Goal: Task Accomplishment & Management: Complete application form

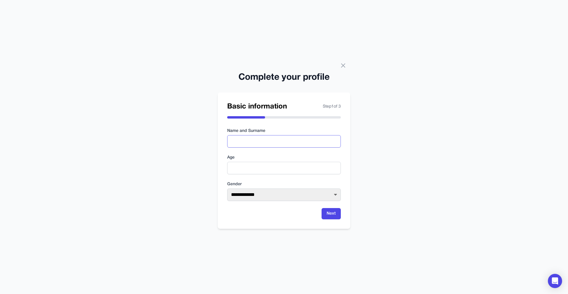
click at [251, 143] on input "text" at bounding box center [284, 141] width 114 height 12
type input "*********"
click at [255, 164] on input "number" at bounding box center [284, 168] width 114 height 12
type input "**"
click at [278, 199] on select "**********" at bounding box center [284, 194] width 114 height 12
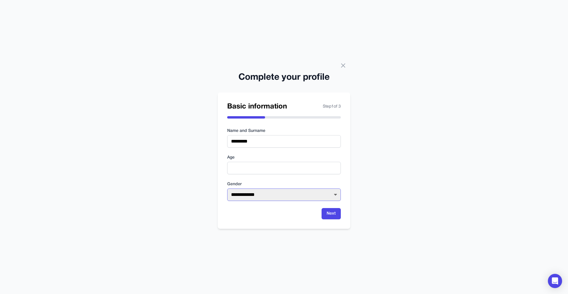
select select "****"
click at [227, 188] on select "**********" at bounding box center [284, 194] width 114 height 12
drag, startPoint x: 237, startPoint y: 168, endPoint x: 223, endPoint y: 165, distance: 14.8
click at [223, 165] on div "**********" at bounding box center [284, 160] width 133 height 136
type input "**"
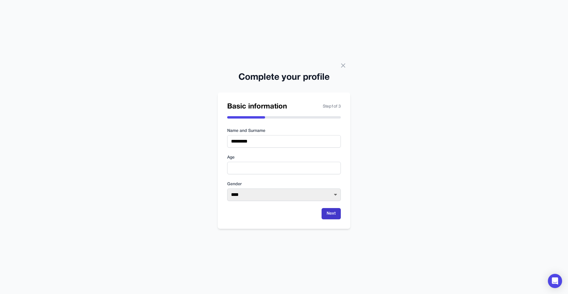
click at [334, 214] on button "Next" at bounding box center [331, 213] width 19 height 11
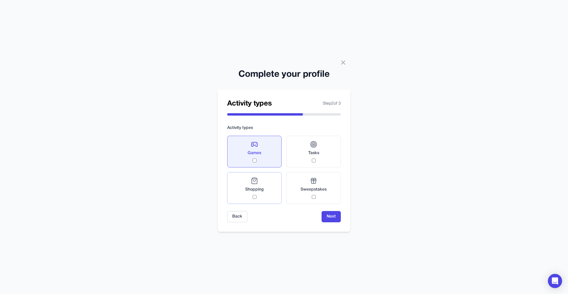
click at [259, 185] on div "Shopping" at bounding box center [254, 188] width 18 height 22
click at [332, 217] on button "Next" at bounding box center [331, 216] width 19 height 11
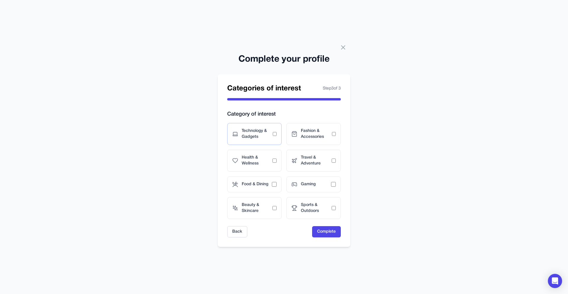
click at [254, 139] on span "Technology & Gadgets" at bounding box center [257, 134] width 31 height 12
click at [307, 167] on div "Travel & Adventure" at bounding box center [313, 160] width 54 height 22
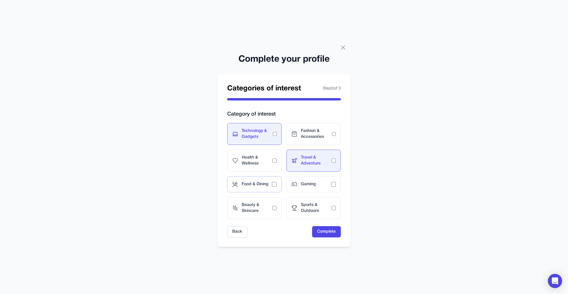
click at [248, 188] on div "Food & Dining" at bounding box center [254, 184] width 54 height 16
click at [328, 231] on button "Complete" at bounding box center [326, 231] width 29 height 11
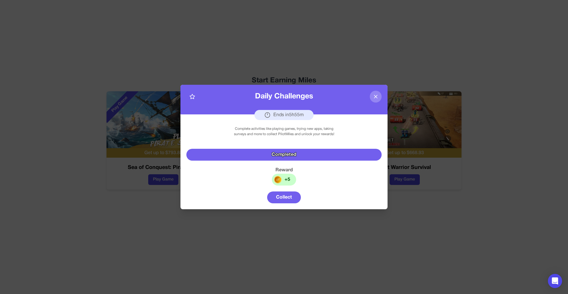
click at [273, 152] on div "Completed" at bounding box center [283, 155] width 195 height 12
click at [285, 151] on div "Completed" at bounding box center [283, 155] width 195 height 12
click at [278, 157] on div "Completed" at bounding box center [283, 155] width 195 height 12
click at [281, 156] on div "Completed" at bounding box center [283, 155] width 195 height 12
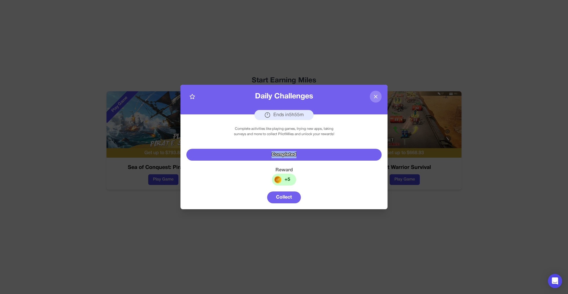
click at [280, 199] on button "Collect" at bounding box center [284, 197] width 34 height 12
click at [283, 198] on button "Collect" at bounding box center [284, 197] width 34 height 12
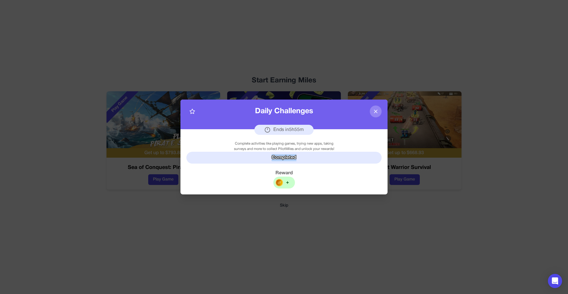
click at [283, 182] on img at bounding box center [279, 182] width 8 height 8
click at [289, 181] on div "+" at bounding box center [284, 182] width 22 height 12
click at [277, 152] on div "Completed" at bounding box center [283, 157] width 195 height 12
click at [277, 155] on div "Completed" at bounding box center [283, 157] width 195 height 12
click at [280, 144] on div "Complete activities like playing games, trying new apps, taking surveys and mor…" at bounding box center [284, 146] width 111 height 11
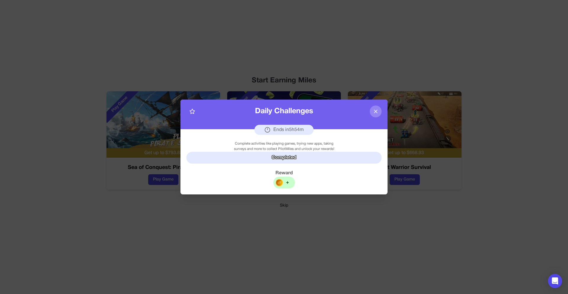
click at [269, 146] on div "Complete activities like playing games, trying new apps, taking surveys and mor…" at bounding box center [284, 146] width 111 height 11
click at [271, 143] on div "Complete activities like playing games, trying new apps, taking surveys and mor…" at bounding box center [284, 146] width 111 height 11
drag, startPoint x: 271, startPoint y: 143, endPoint x: 279, endPoint y: 146, distance: 7.9
click at [272, 146] on div "Complete activities like playing games, trying new apps, taking surveys and mor…" at bounding box center [284, 146] width 111 height 11
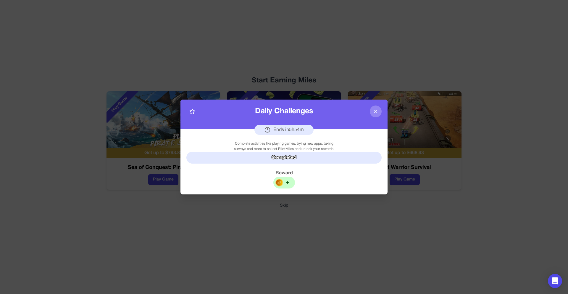
click at [193, 112] on icon at bounding box center [192, 111] width 6 height 6
drag, startPoint x: 303, startPoint y: 163, endPoint x: 304, endPoint y: 159, distance: 4.7
click at [303, 162] on div "Complete activities like playing games, trying new apps, taking surveys and mor…" at bounding box center [283, 161] width 207 height 65
click at [303, 157] on div "Completed" at bounding box center [283, 157] width 195 height 12
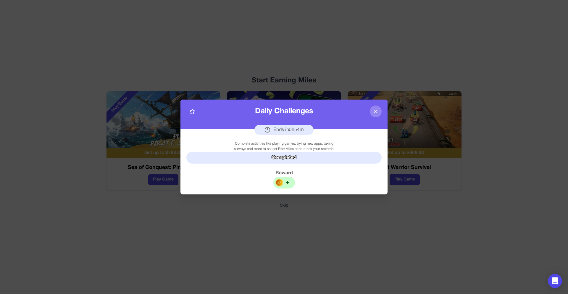
click at [274, 178] on div "Complete activities like playing games, trying new apps, taking surveys and mor…" at bounding box center [283, 161] width 207 height 65
click at [279, 182] on img at bounding box center [279, 182] width 8 height 8
click at [288, 147] on div "Complete activities like playing games, trying new apps, taking surveys and mor…" at bounding box center [284, 146] width 111 height 11
click at [283, 196] on div "Daily Challenges Ends in 5 h 54 m Complete activities like playing games, tryin…" at bounding box center [284, 147] width 568 height 294
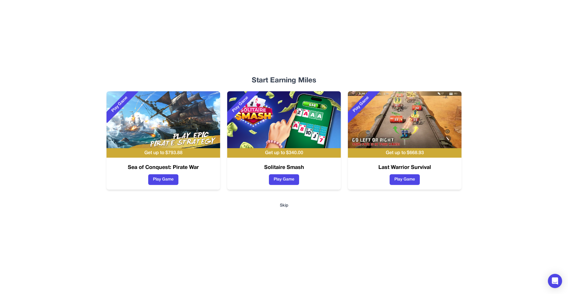
drag, startPoint x: 281, startPoint y: 185, endPoint x: 259, endPoint y: 204, distance: 29.6
click at [259, 204] on div "Start Earning Miles Play Game Get up to $ 793.88 Sea of Conquest: Pirate War Pl…" at bounding box center [284, 147] width 379 height 294
click at [263, 138] on div "Play Game" at bounding box center [249, 119] width 44 height 57
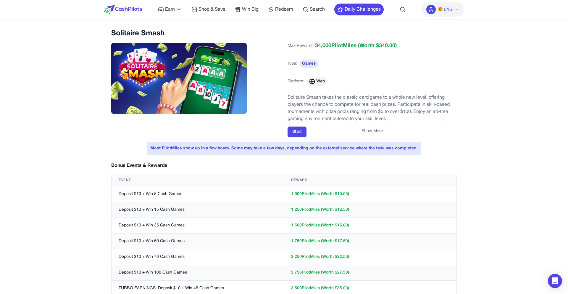
click at [362, 130] on button "Show More" at bounding box center [373, 131] width 22 height 6
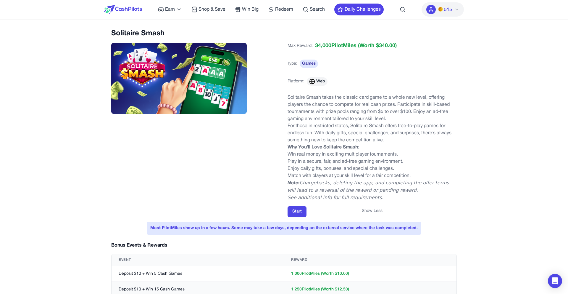
click at [296, 98] on p "Solitaire Smash takes the classic card game to a whole new level, offering play…" at bounding box center [372, 108] width 169 height 28
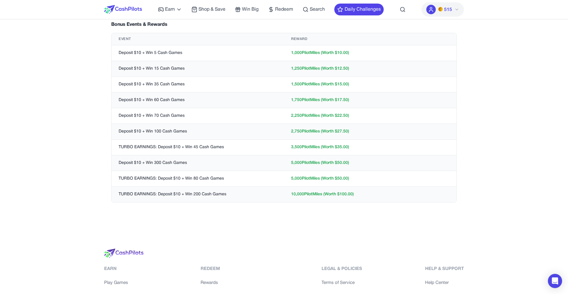
scroll to position [222, 0]
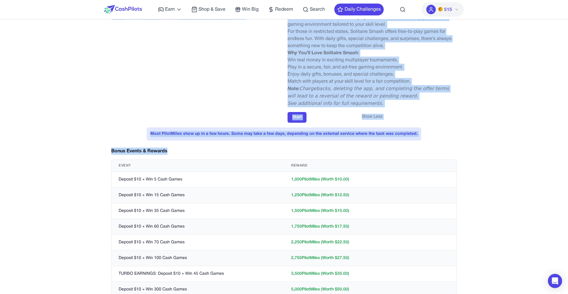
drag, startPoint x: 362, startPoint y: 199, endPoint x: 129, endPoint y: 122, distance: 245.6
click at [129, 122] on div "Solitaire Smash Max Reward: 34,000 PilotMiles (Worth $ 340.00 ) Type: Games Pla…" at bounding box center [284, 135] width 360 height 401
click at [124, 123] on div "Solitaire Smash Max Reward: 34,000 PilotMiles (Worth $ 340.00 ) Type: Games Pla…" at bounding box center [284, 29] width 346 height 188
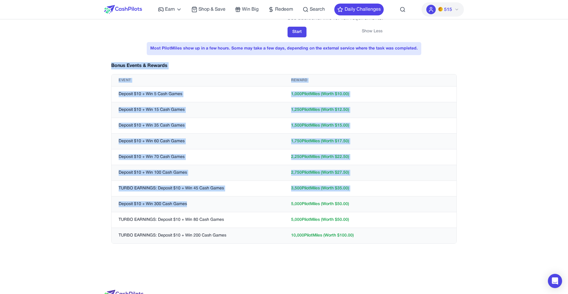
scroll to position [179, 0]
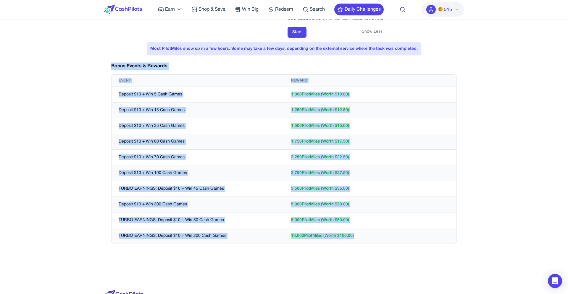
drag, startPoint x: 109, startPoint y: 144, endPoint x: 373, endPoint y: 238, distance: 280.7
click at [373, 238] on div "Solitaire Smash Max Reward: 34,000 PilotMiles (Worth $ 340.00 ) Type: Games Pla…" at bounding box center [284, 50] width 360 height 401
click at [373, 238] on td "10,000 PilotMiles (Worth $ 100.00 )" at bounding box center [370, 236] width 172 height 16
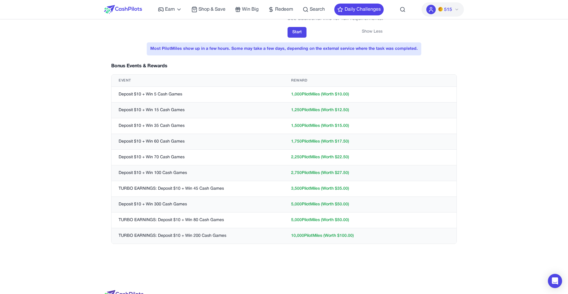
scroll to position [179, 0]
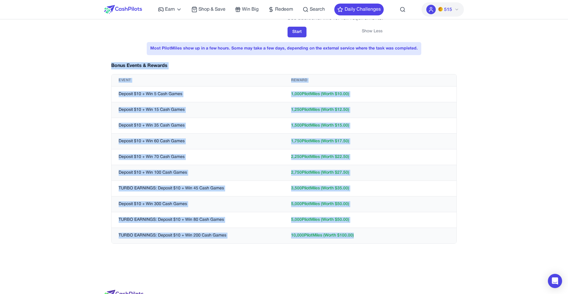
drag, startPoint x: 366, startPoint y: 240, endPoint x: 105, endPoint y: 62, distance: 315.2
click at [105, 62] on div "Solitaire Smash Max Reward: 34,000 PilotMiles (Worth $ 340.00 ) Type: Games Pla…" at bounding box center [284, 49] width 360 height 401
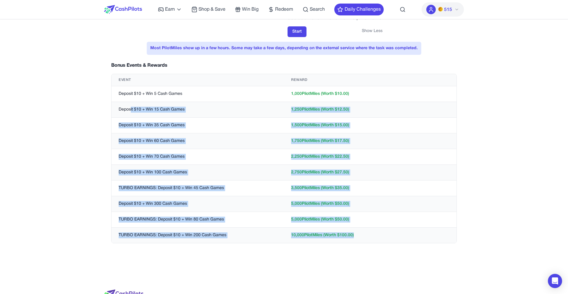
scroll to position [183, 0]
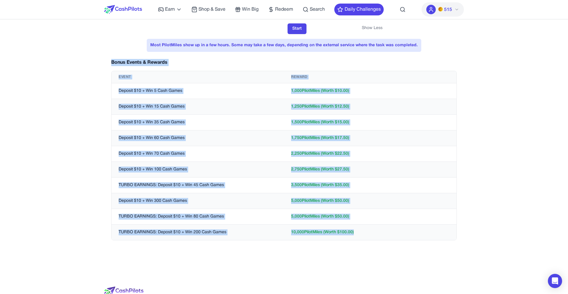
drag, startPoint x: 363, startPoint y: 242, endPoint x: 105, endPoint y: 60, distance: 315.9
click at [105, 60] on div "Solitaire Smash Max Reward: 34,000 PilotMiles (Worth $ 340.00 ) Type: Games Pla…" at bounding box center [284, 46] width 360 height 401
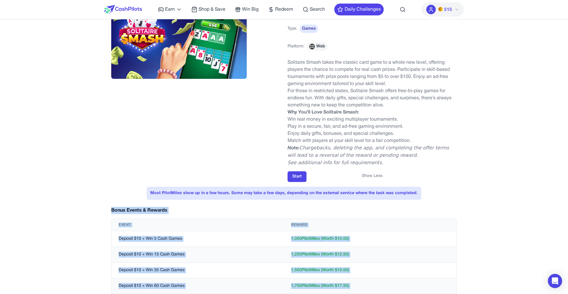
scroll to position [0, 0]
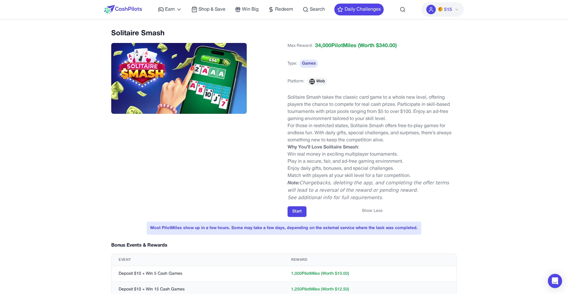
click at [310, 129] on p "For those in restricted states, Solitaire Smash offers free-to-play games for e…" at bounding box center [372, 132] width 169 height 21
click at [378, 212] on button "Show Less" at bounding box center [372, 211] width 21 height 6
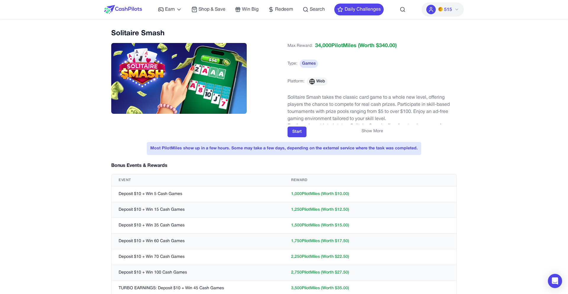
click at [350, 17] on div "Earn Play Games Enjoy fun games and earn Try New App Test new app for rewards T…" at bounding box center [271, 9] width 226 height 19
click at [352, 13] on button "Daily Challenges" at bounding box center [358, 10] width 49 height 12
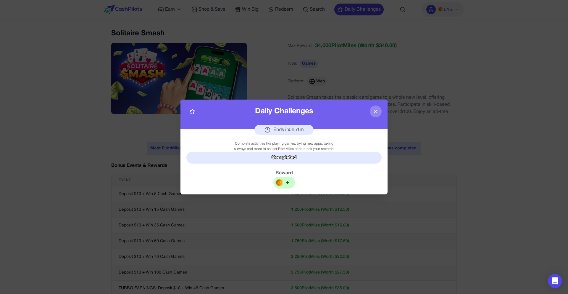
click at [375, 110] on icon at bounding box center [376, 111] width 6 height 6
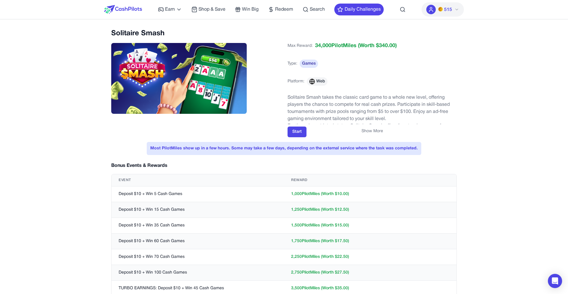
click at [376, 130] on button "Show More" at bounding box center [373, 131] width 22 height 6
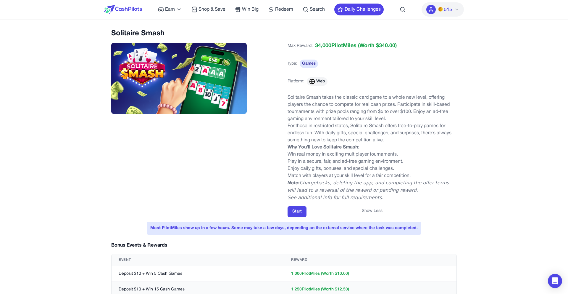
click at [380, 212] on button "Show Less" at bounding box center [372, 211] width 21 height 6
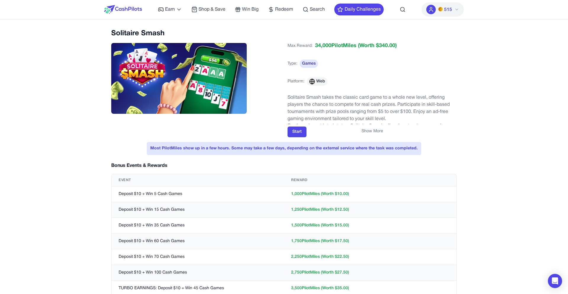
click at [289, 148] on div "Most PilotMiles show up in a few hours. Some may take a few days, depending on …" at bounding box center [284, 148] width 275 height 13
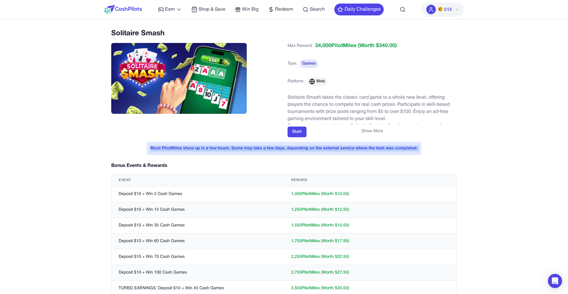
click at [289, 148] on div "Most PilotMiles show up in a few hours. Some may take a few days, depending on …" at bounding box center [284, 148] width 275 height 13
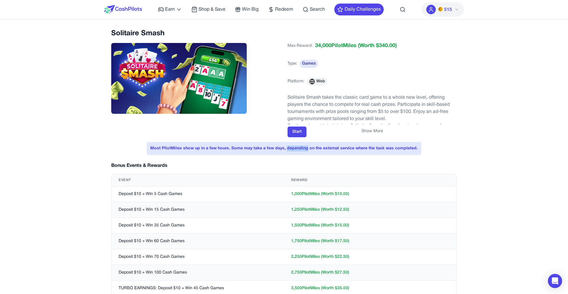
click at [289, 148] on div "Most PilotMiles show up in a few hours. Some may take a few days, depending on …" at bounding box center [284, 148] width 275 height 13
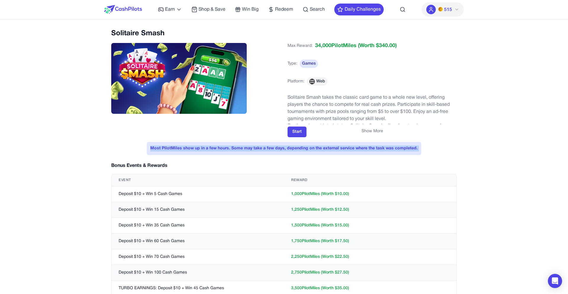
click at [289, 148] on div "Most PilotMiles show up in a few hours. Some may take a few days, depending on …" at bounding box center [284, 148] width 275 height 13
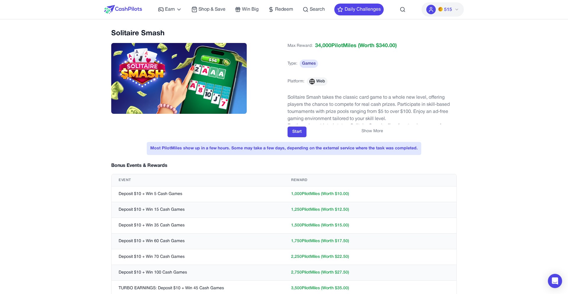
click at [336, 117] on p "Solitaire Smash takes the classic card game to a whole new level, offering play…" at bounding box center [372, 108] width 169 height 28
click at [207, 10] on span "Shop & Save" at bounding box center [212, 9] width 27 height 7
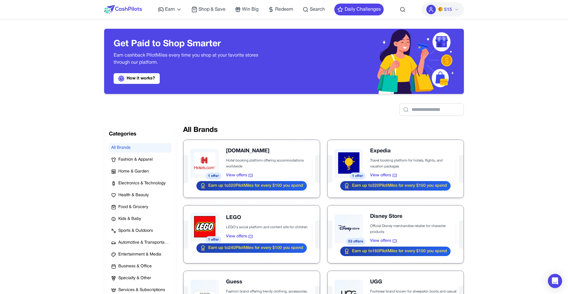
click at [206, 128] on h2 "All Brands" at bounding box center [323, 129] width 281 height 9
drag, startPoint x: 206, startPoint y: 128, endPoint x: 199, endPoint y: 128, distance: 7.1
click at [200, 128] on h2 "All Brands" at bounding box center [323, 129] width 281 height 9
click at [196, 128] on h2 "All Brands" at bounding box center [323, 129] width 281 height 9
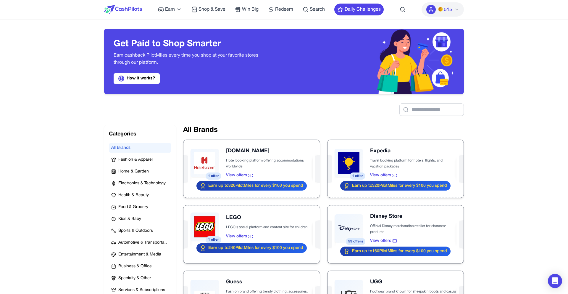
click at [196, 128] on h2 "All Brands" at bounding box center [323, 129] width 281 height 9
drag, startPoint x: 196, startPoint y: 128, endPoint x: 194, endPoint y: 129, distance: 3.1
click at [194, 129] on h2 "All Brands" at bounding box center [323, 129] width 281 height 9
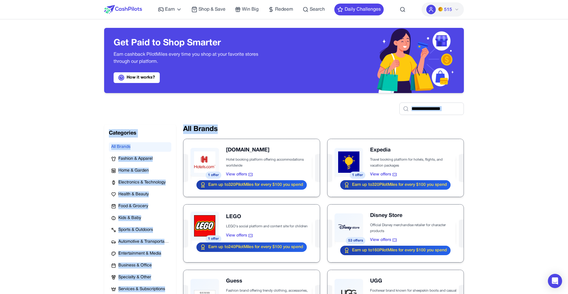
drag, startPoint x: 222, startPoint y: 128, endPoint x: 156, endPoint y: 98, distance: 72.6
click at [151, 100] on div at bounding box center [284, 104] width 360 height 22
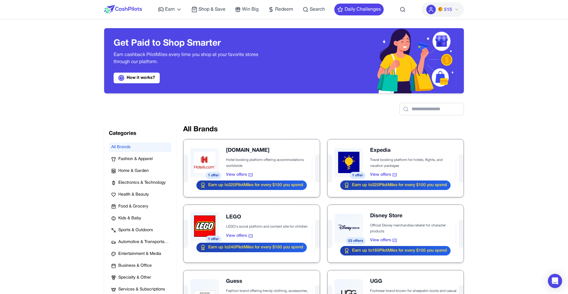
scroll to position [0, 0]
